Goal: Task Accomplishment & Management: Manage account settings

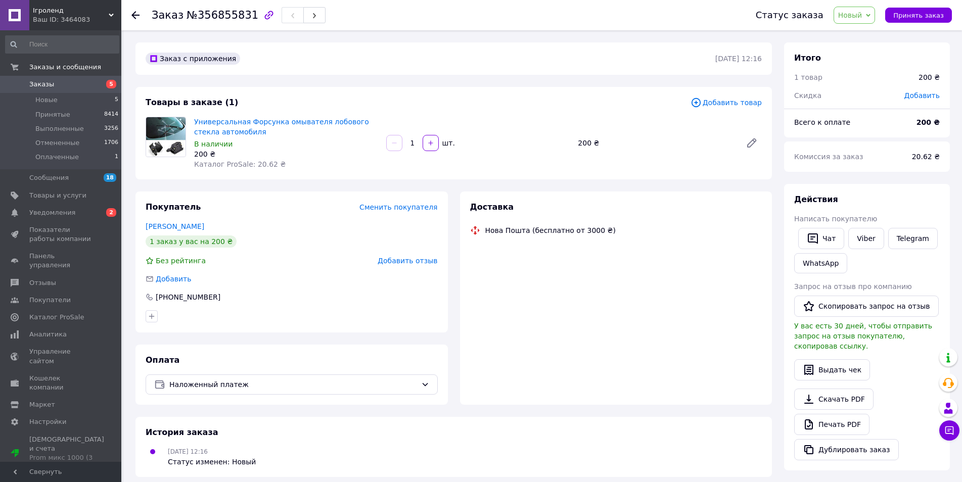
click at [929, 23] on div "Статус заказа Новый Принят Выполнен Отменен Оплаченный Принять заказ" at bounding box center [849, 15] width 206 height 17
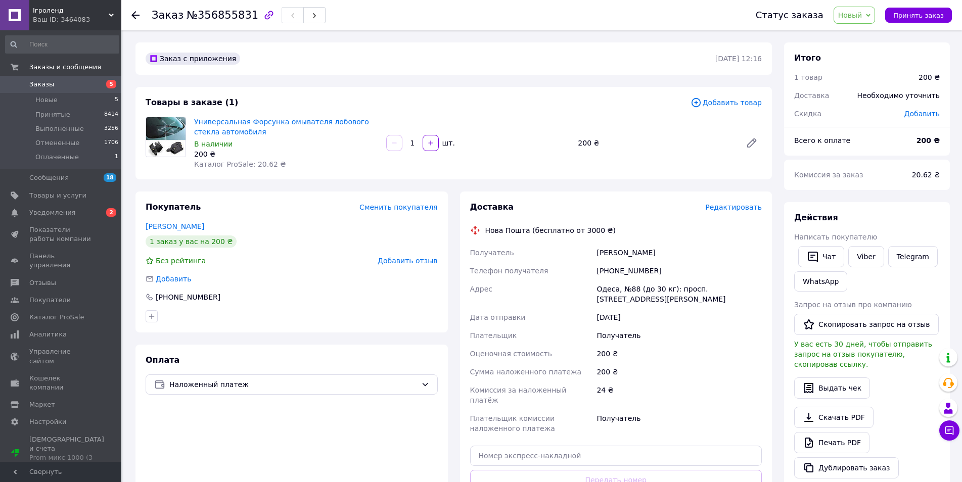
drag, startPoint x: 915, startPoint y: 18, endPoint x: 890, endPoint y: 69, distance: 56.8
click at [914, 18] on span "Принять заказ" at bounding box center [918, 16] width 51 height 8
click at [867, 261] on link "Viber" at bounding box center [865, 256] width 35 height 21
drag, startPoint x: 216, startPoint y: 456, endPoint x: 248, endPoint y: 474, distance: 36.7
click at [218, 457] on div "Оплата Наложенный платеж" at bounding box center [291, 445] width 312 height 201
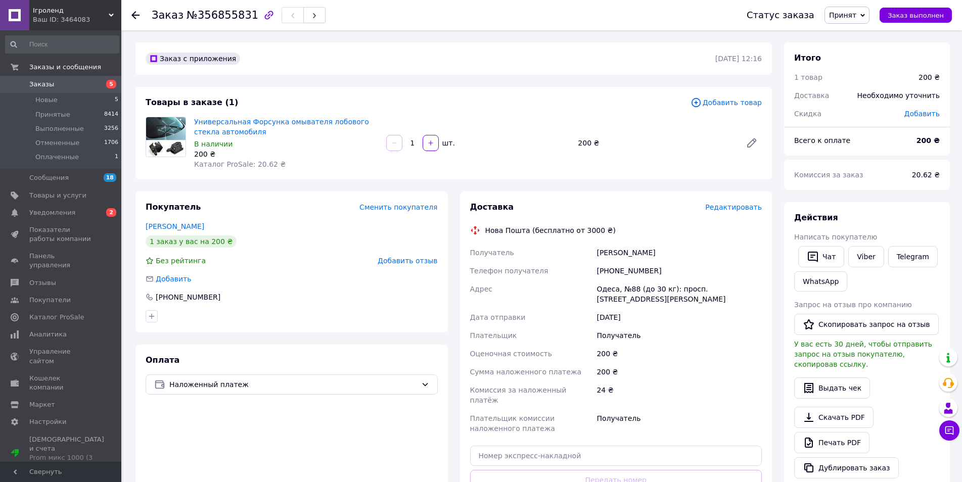
click at [739, 206] on span "Редактировать" at bounding box center [733, 207] width 57 height 8
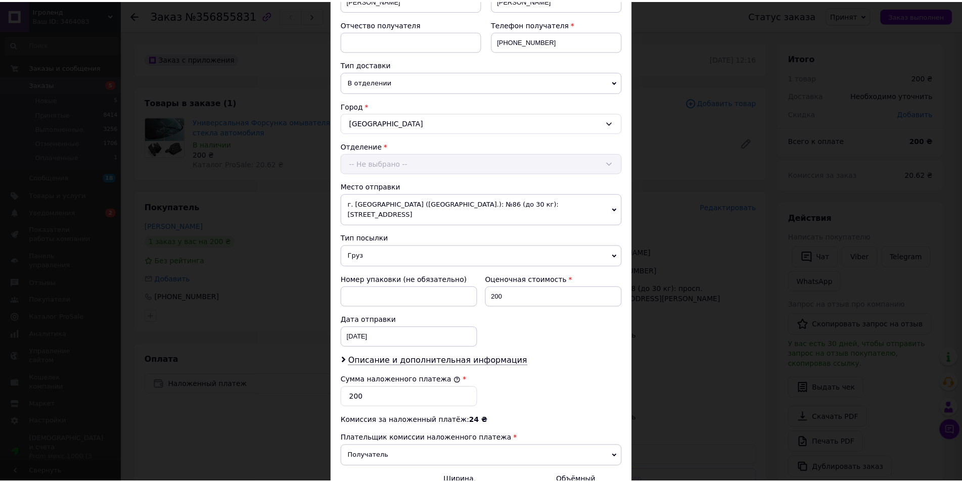
scroll to position [289, 0]
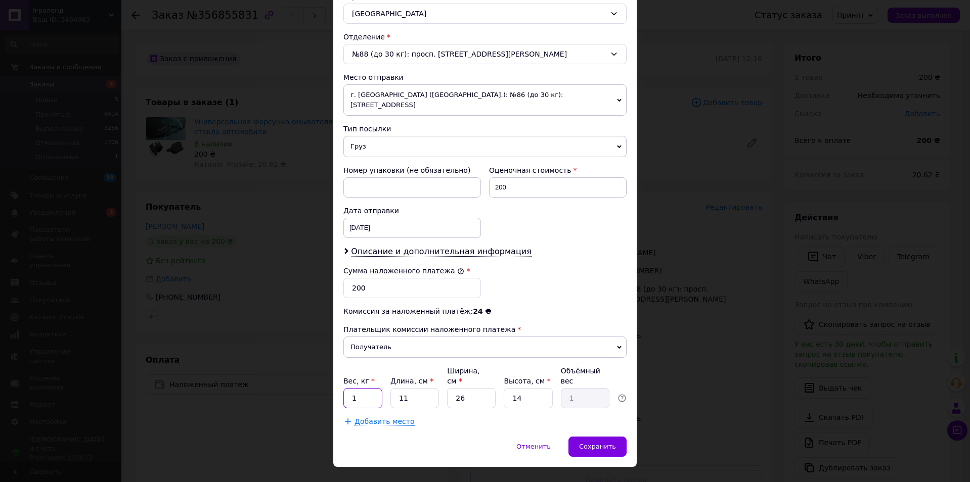
click at [371, 388] on input "1" at bounding box center [362, 398] width 39 height 20
type input "0.1"
type input "1"
type input "0.1"
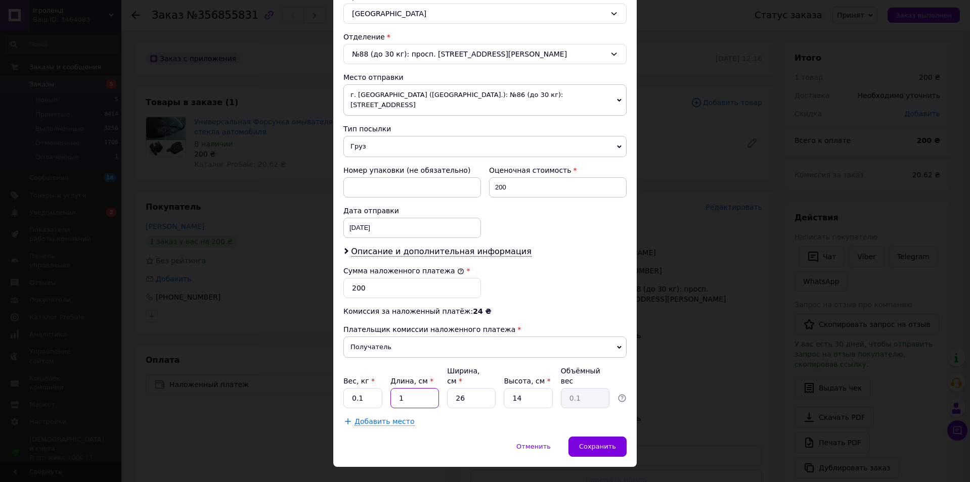
type input "1"
click at [611, 443] on span "Сохранить" at bounding box center [597, 447] width 37 height 8
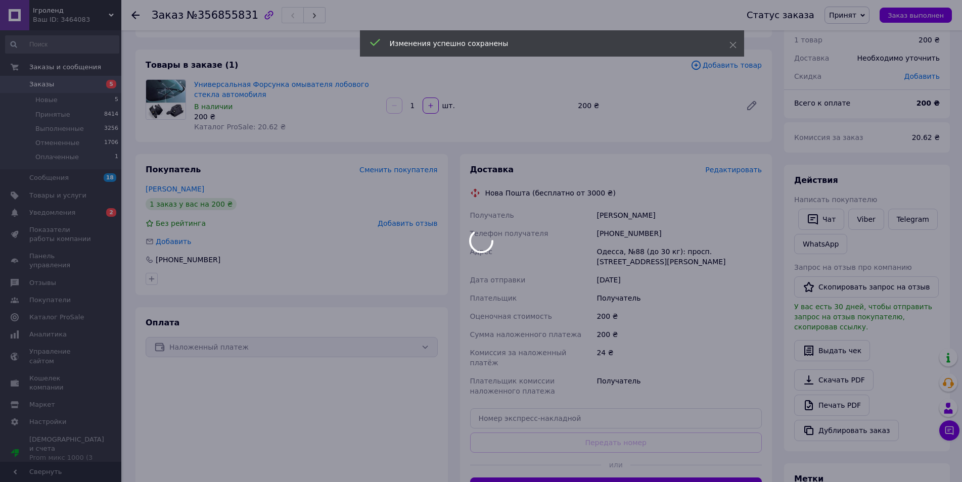
scroll to position [101, 0]
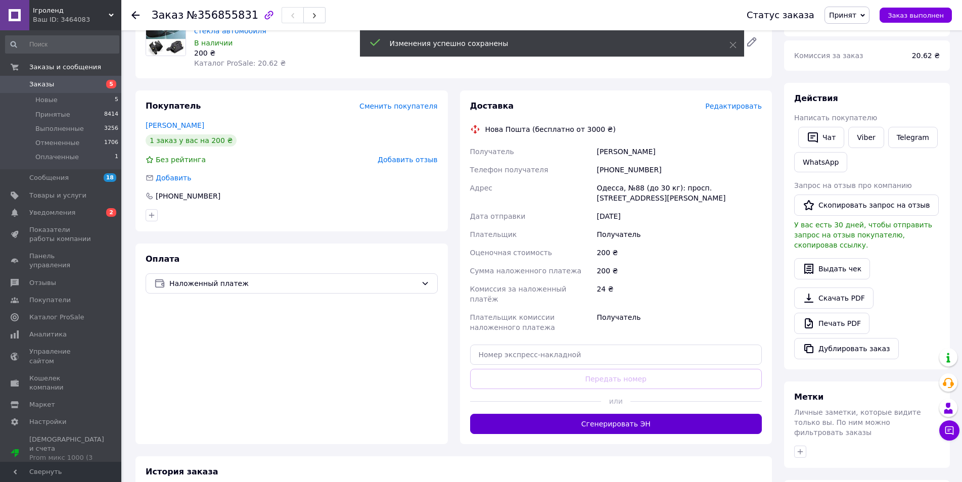
click at [642, 415] on button "Сгенерировать ЭН" at bounding box center [616, 424] width 292 height 20
